Goal: Task Accomplishment & Management: Use online tool/utility

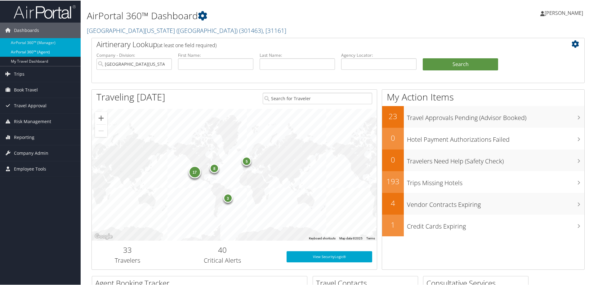
click at [34, 55] on link "AirPortal 360™ (Agent)" at bounding box center [40, 51] width 81 height 9
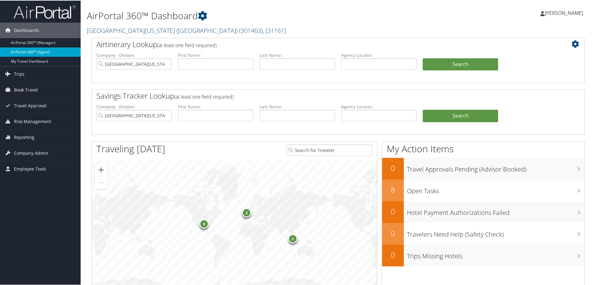
click at [51, 52] on link "AirPortal 360™ (Agent)" at bounding box center [40, 51] width 81 height 9
click at [167, 64] on input "[GEOGRAPHIC_DATA][US_STATE] ([GEOGRAPHIC_DATA])" at bounding box center [134, 63] width 75 height 11
click at [462, 63] on button "Search" at bounding box center [460, 64] width 75 height 12
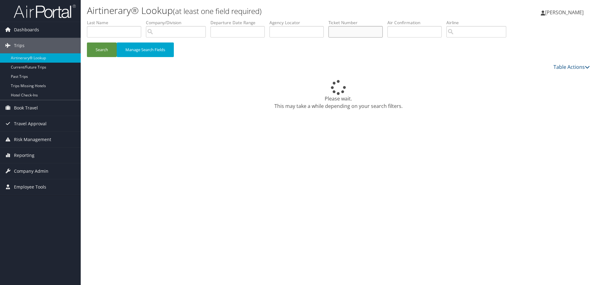
click at [359, 32] on input "text" at bounding box center [355, 31] width 54 height 11
paste input ": 016 7230326009"
click at [347, 32] on input ": 016 7230326009" at bounding box center [355, 31] width 54 height 11
click at [337, 32] on input ": 0167230326009" at bounding box center [355, 31] width 54 height 11
type input "0167230326009"
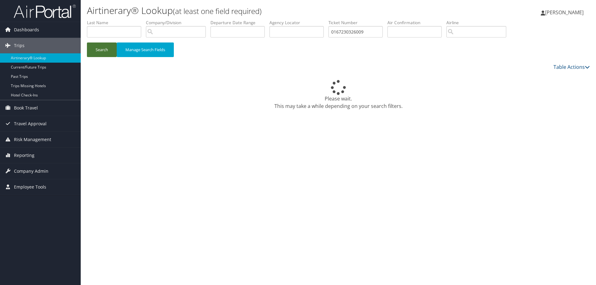
click at [97, 53] on button "Search" at bounding box center [102, 50] width 30 height 15
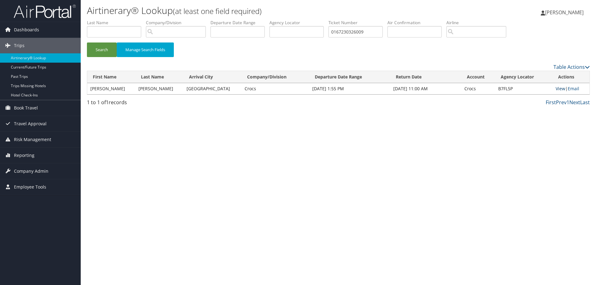
click at [560, 89] on link "View" at bounding box center [561, 89] width 10 height 6
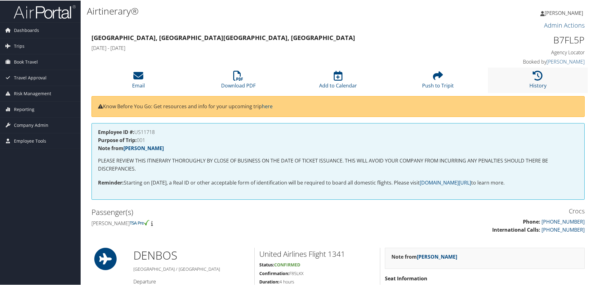
click at [536, 81] on li "History" at bounding box center [538, 79] width 100 height 25
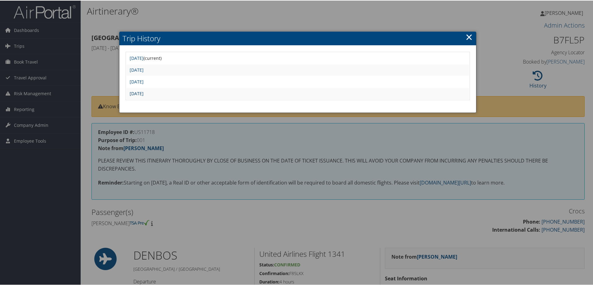
click at [144, 93] on link "Mon Jan 27 16:04:10 MST 2025" at bounding box center [137, 93] width 14 height 6
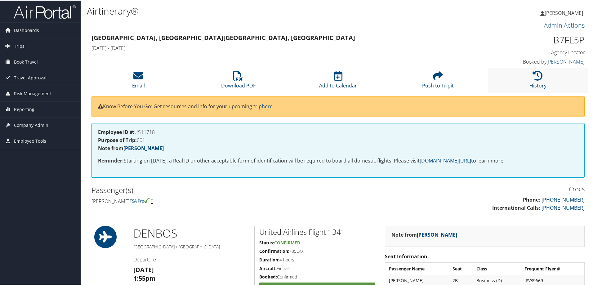
click at [526, 77] on li "History" at bounding box center [538, 79] width 100 height 25
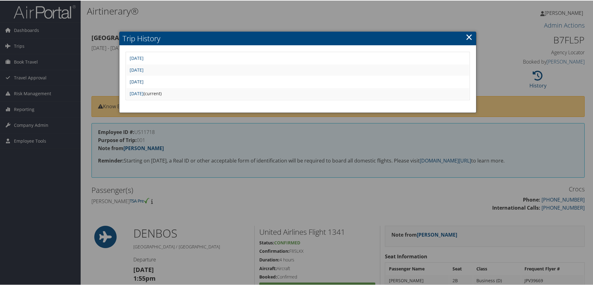
click at [142, 82] on link "Mon Jan 27 16:10:41 MST 2025" at bounding box center [137, 81] width 14 height 6
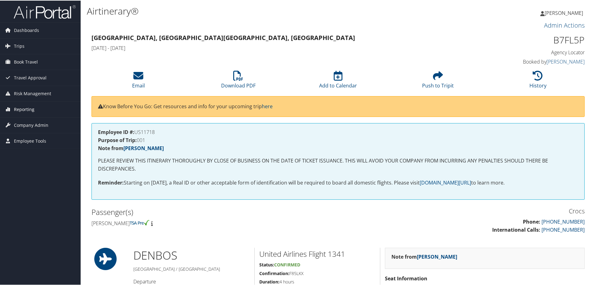
click at [22, 110] on span "Reporting" at bounding box center [24, 109] width 20 height 16
click at [43, 107] on link "Reporting" at bounding box center [40, 109] width 81 height 16
click at [259, 45] on h4 "Mon 12 May 2025 - Thu 15 May 2025" at bounding box center [276, 47] width 368 height 7
click at [27, 108] on span "Reporting" at bounding box center [24, 109] width 20 height 16
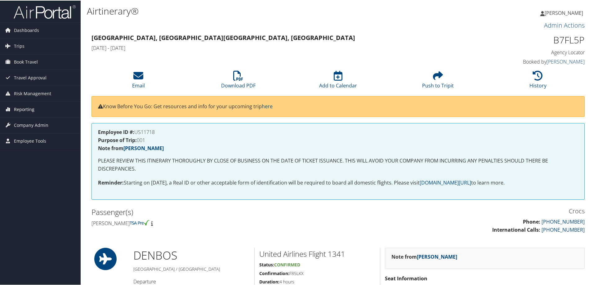
click at [36, 109] on link "Reporting" at bounding box center [40, 109] width 81 height 16
click at [23, 45] on span "Trips" at bounding box center [19, 46] width 11 height 16
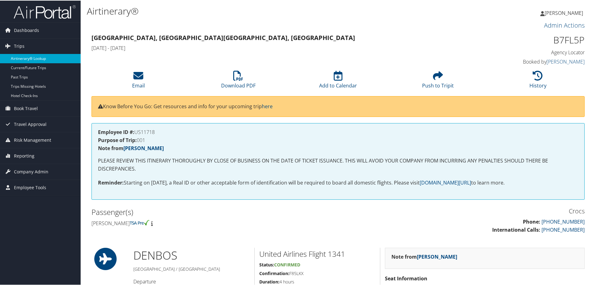
click at [27, 57] on link "Airtinerary® Lookup" at bounding box center [40, 57] width 81 height 9
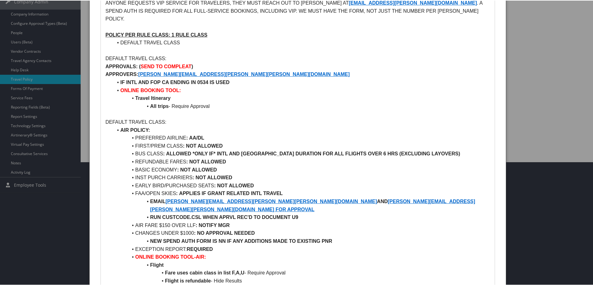
scroll to position [125, 0]
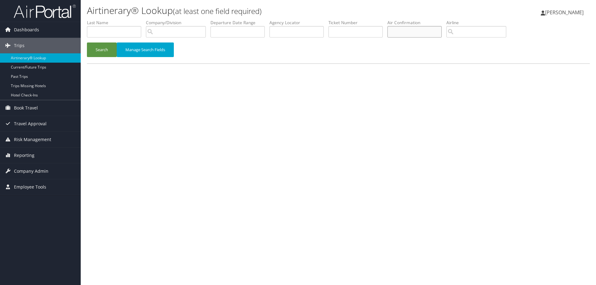
click at [407, 30] on input "text" at bounding box center [414, 31] width 54 height 11
paste input "DLKXYZ"
type input "DLKXYZ"
click at [110, 53] on button "Search" at bounding box center [102, 50] width 30 height 15
click at [301, 36] on input "text" at bounding box center [296, 31] width 54 height 11
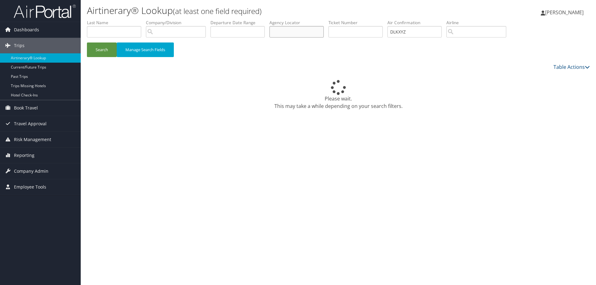
paste input "DLKXYZ"
type input "DLKXYZ"
drag, startPoint x: 415, startPoint y: 33, endPoint x: 377, endPoint y: 35, distance: 37.6
click at [377, 20] on ul "First Name Last Name Departure City Arrival City Company/Division Airport/City …" at bounding box center [338, 20] width 503 height 0
click at [98, 52] on button "Search" at bounding box center [102, 50] width 30 height 15
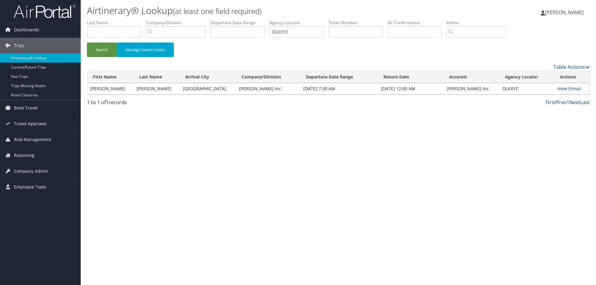
click at [557, 90] on link "View" at bounding box center [562, 89] width 10 height 6
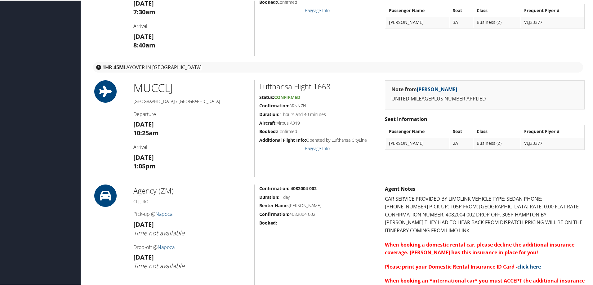
scroll to position [279, 0]
